Goal: Task Accomplishment & Management: Complete application form

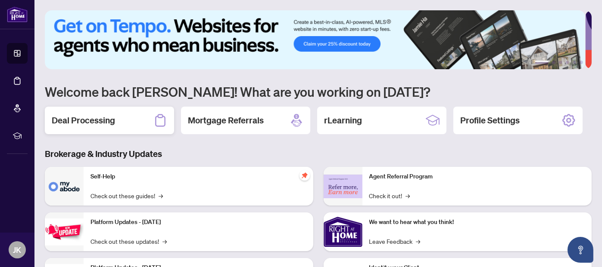
click at [107, 115] on h2 "Deal Processing" at bounding box center [83, 121] width 63 height 12
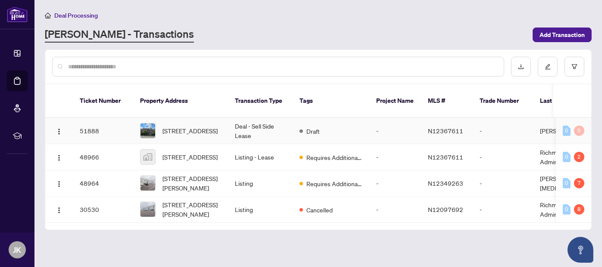
click at [236, 118] on td "Deal - Sell Side Lease" at bounding box center [260, 131] width 65 height 26
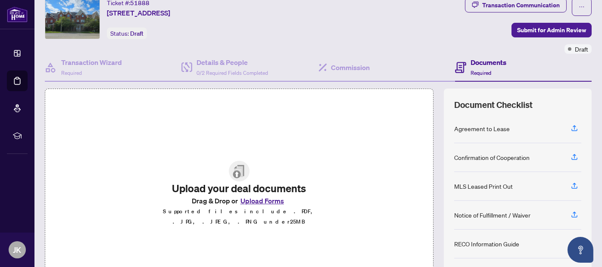
scroll to position [43, 0]
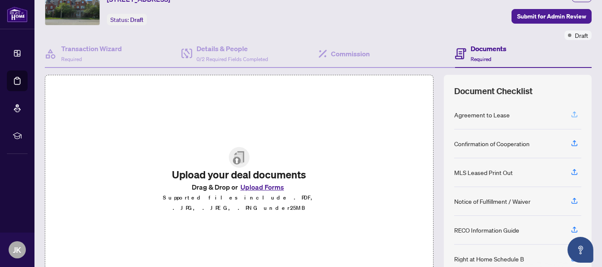
click at [572, 112] on icon "button" at bounding box center [573, 114] width 3 height 4
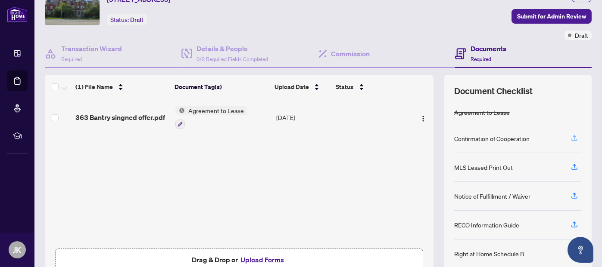
click at [570, 137] on icon "button" at bounding box center [574, 138] width 8 height 8
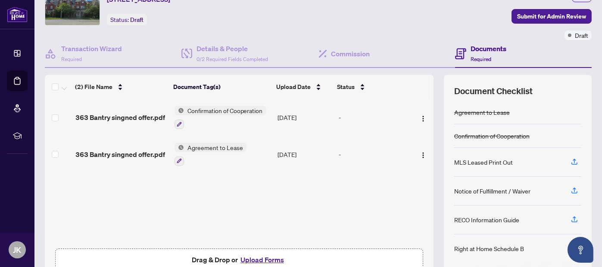
scroll to position [86, 0]
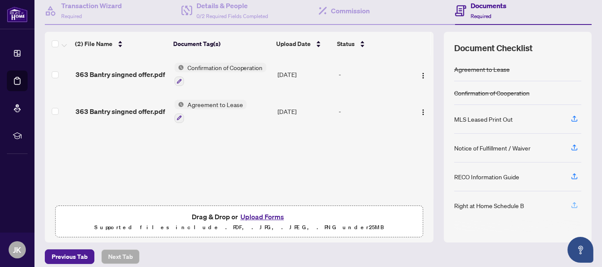
click at [570, 202] on icon "button" at bounding box center [574, 206] width 8 height 8
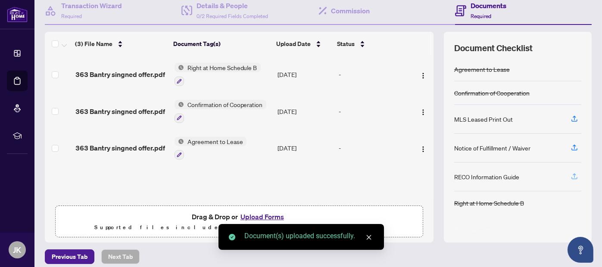
click at [572, 174] on icon "button" at bounding box center [573, 176] width 3 height 4
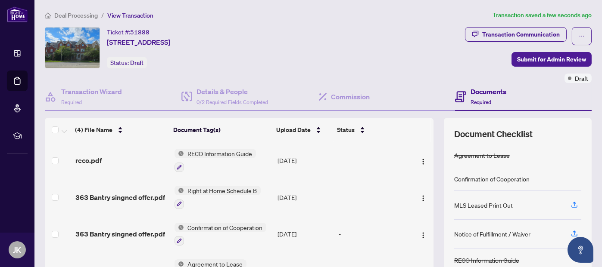
scroll to position [0, 0]
click at [538, 61] on span "Submit for Admin Review" at bounding box center [551, 60] width 69 height 14
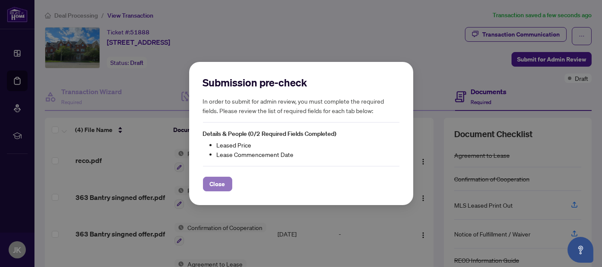
click at [217, 178] on span "Close" at bounding box center [218, 184] width 16 height 14
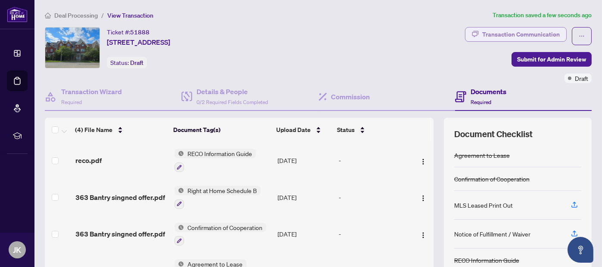
click at [524, 34] on div "Transaction Communication" at bounding box center [521, 35] width 78 height 14
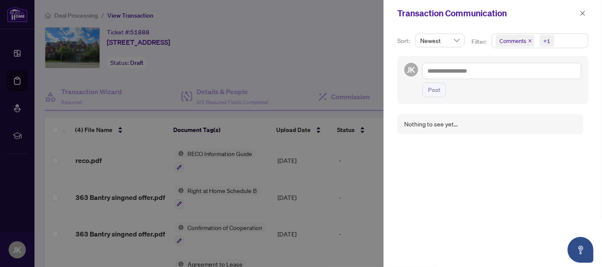
click at [351, 45] on div at bounding box center [301, 133] width 602 height 267
click at [584, 14] on icon "close" at bounding box center [582, 13] width 6 height 6
